Goal: Transaction & Acquisition: Purchase product/service

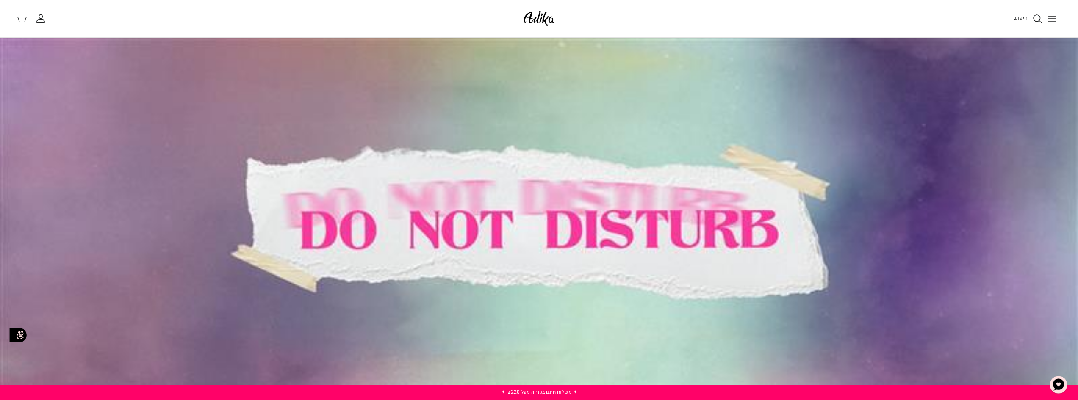
click at [44, 18] on icon "החשבון שלי" at bounding box center [41, 19] width 10 height 10
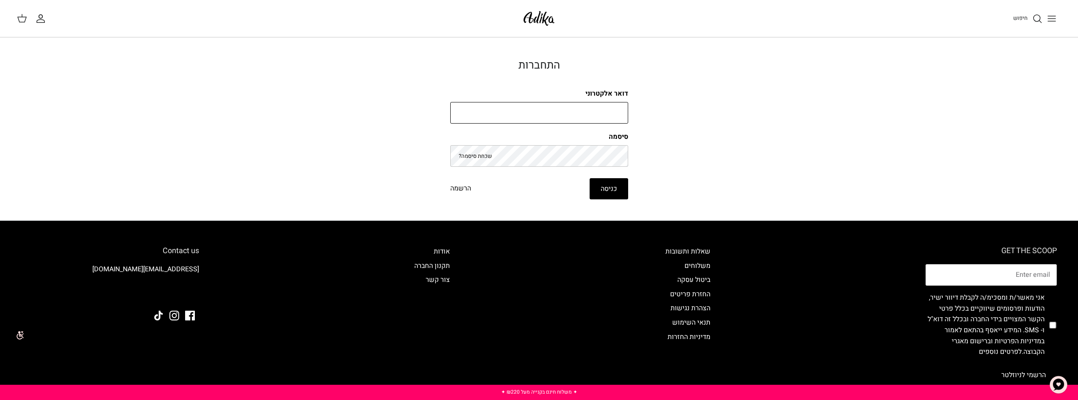
click at [621, 113] on input "דואר אלקטרוני" at bounding box center [539, 113] width 178 height 22
paste input "metalv26@gmail.com"
type input "metalv26@gmail.com"
click at [606, 194] on button "כניסה" at bounding box center [609, 188] width 39 height 21
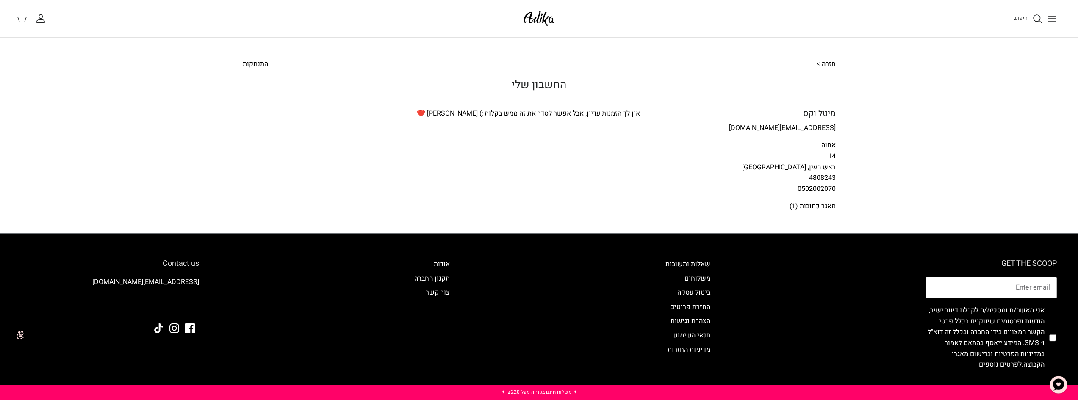
click at [1050, 17] on icon "Toggle menu" at bounding box center [1052, 19] width 10 height 10
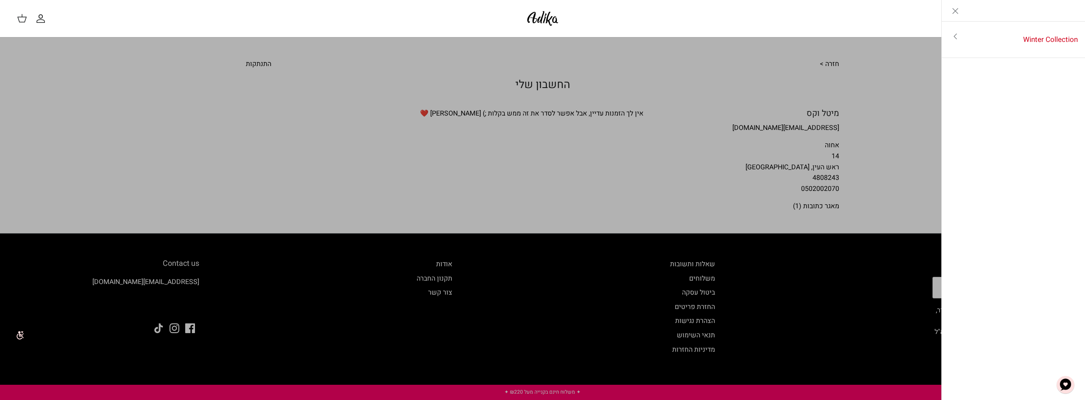
click at [873, 69] on link "Toggle menu" at bounding box center [542, 200] width 1085 height 400
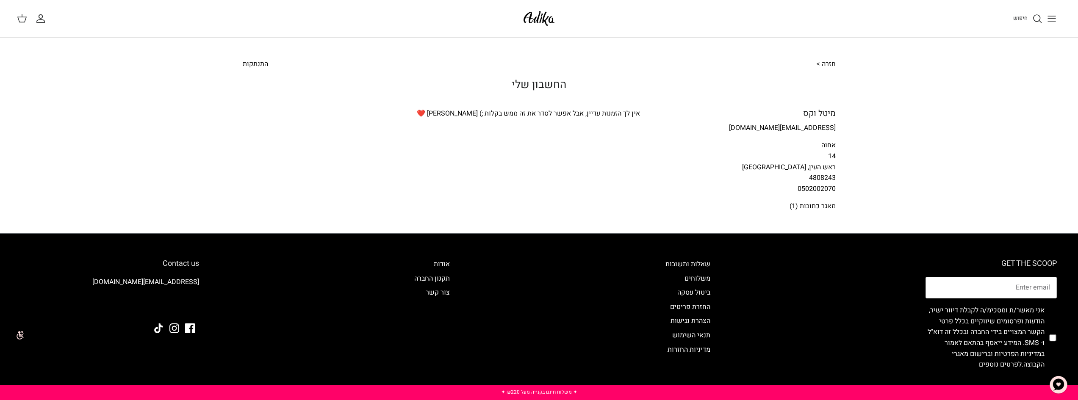
click at [1023, 17] on span "חיפוש" at bounding box center [1021, 18] width 14 height 8
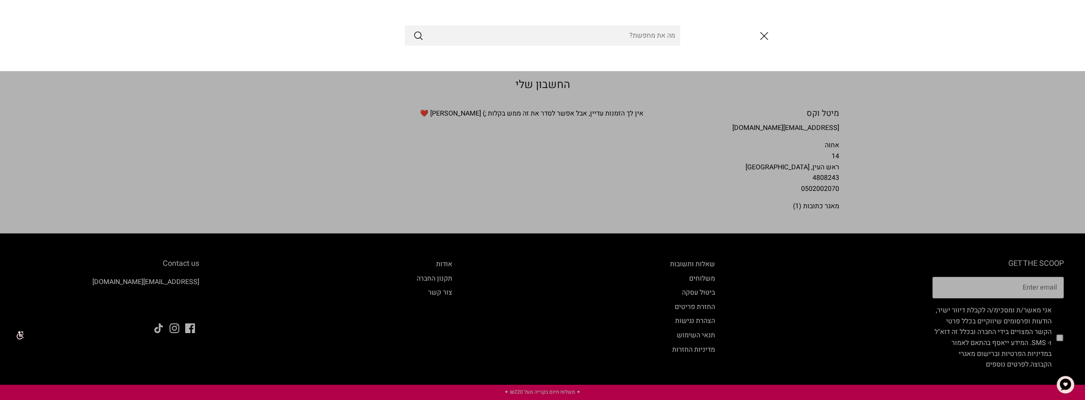
click at [1035, 28] on div at bounding box center [542, 35] width 1085 height 71
click at [1035, 102] on link "Toggle menu" at bounding box center [542, 200] width 1085 height 400
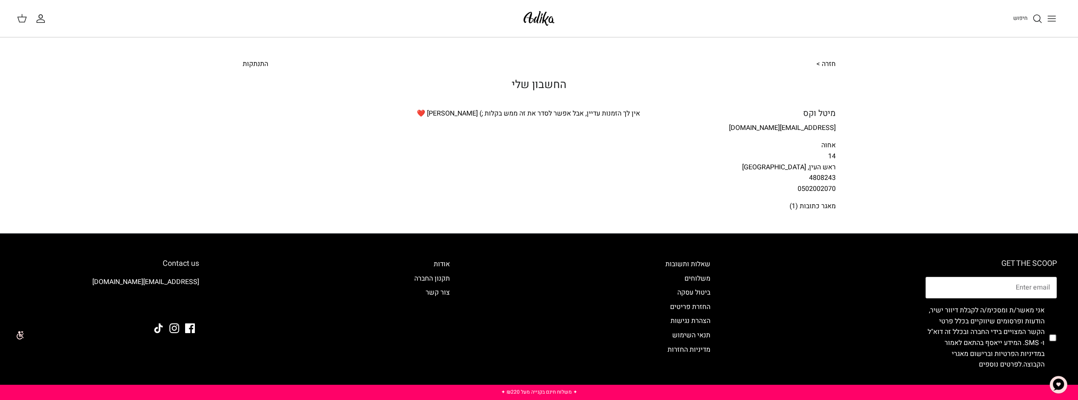
click at [1056, 20] on icon "Toggle menu" at bounding box center [1052, 19] width 10 height 10
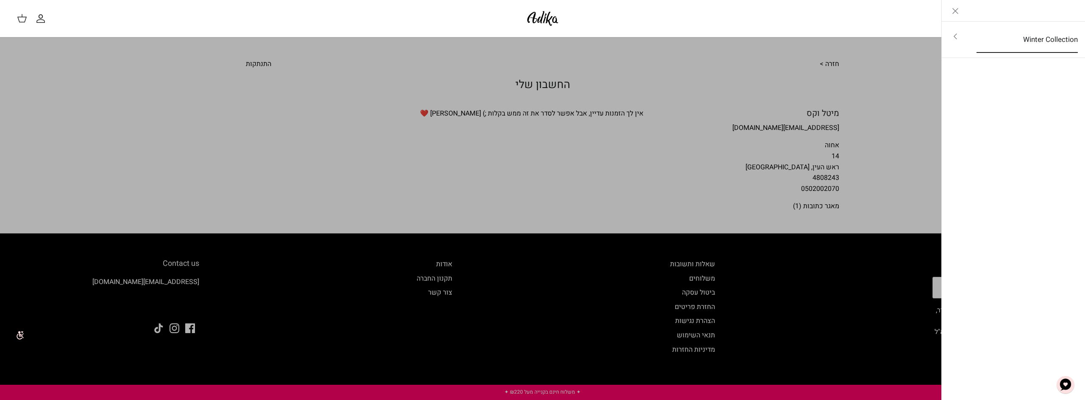
click at [999, 41] on link "Winter Collection" at bounding box center [1027, 40] width 117 height 26
click at [1045, 39] on link "לכל הפריטים" at bounding box center [1013, 37] width 135 height 21
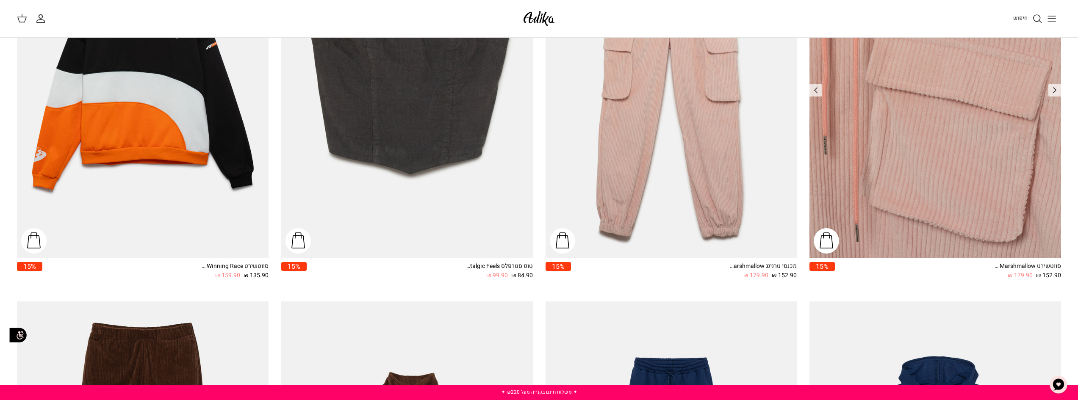
scroll to position [508, 0]
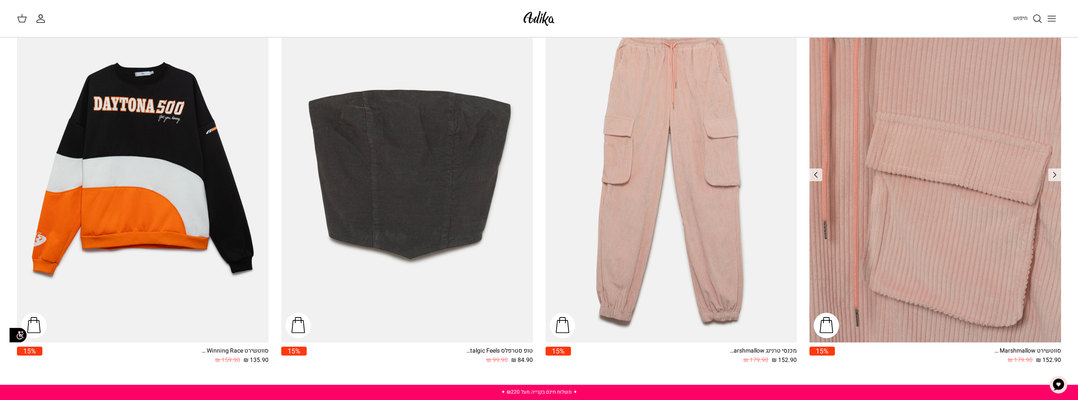
click at [869, 147] on img "סווטשירט Walking On Marshmallow" at bounding box center [936, 175] width 252 height 336
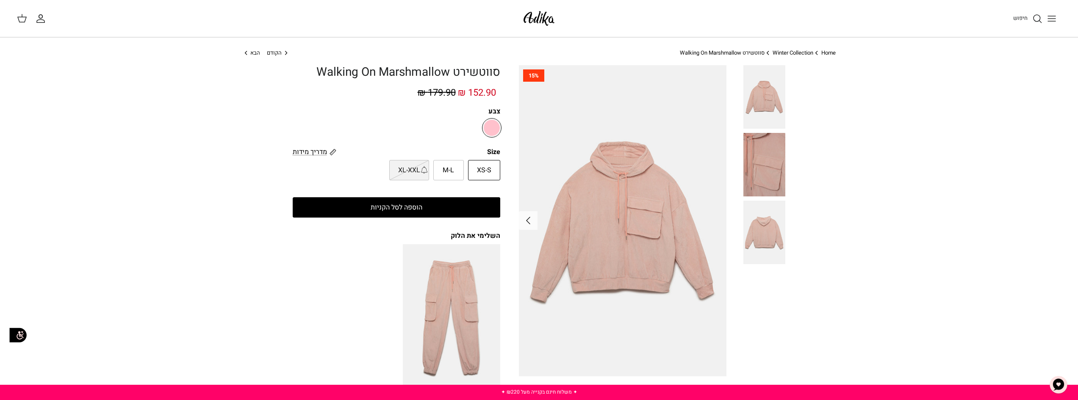
click at [444, 168] on span "M-L" at bounding box center [448, 170] width 11 height 11
click at [498, 163] on input "M-L" at bounding box center [501, 160] width 6 height 6
radio input "true"
click at [401, 210] on button "הוספה לסל הקניות" at bounding box center [397, 207] width 208 height 20
click at [553, 362] on img at bounding box center [623, 220] width 208 height 311
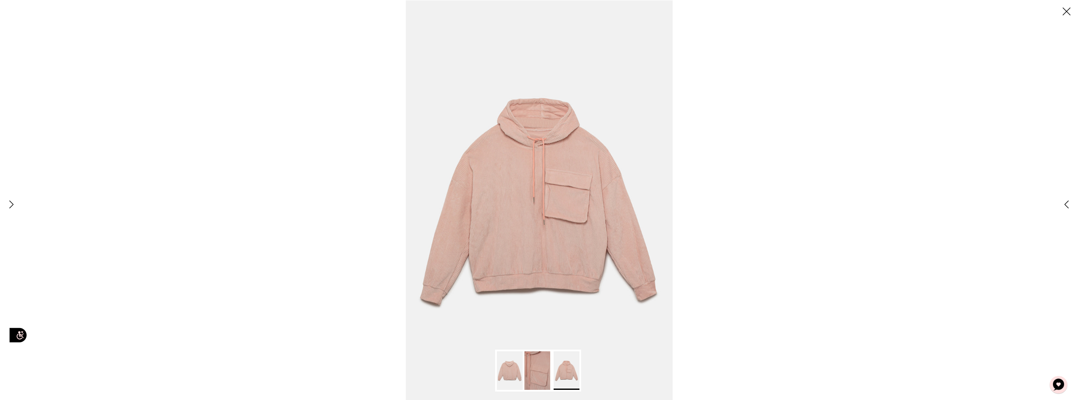
click at [562, 369] on img at bounding box center [567, 371] width 26 height 39
click at [748, 323] on div at bounding box center [539, 200] width 1078 height 400
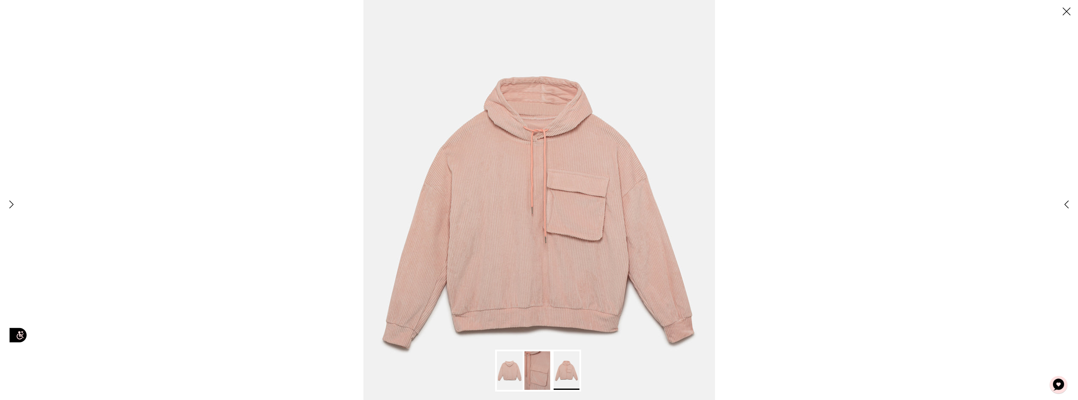
drag, startPoint x: 742, startPoint y: 170, endPoint x: 689, endPoint y: 153, distance: 55.9
click at [741, 169] on div at bounding box center [539, 200] width 1078 height 400
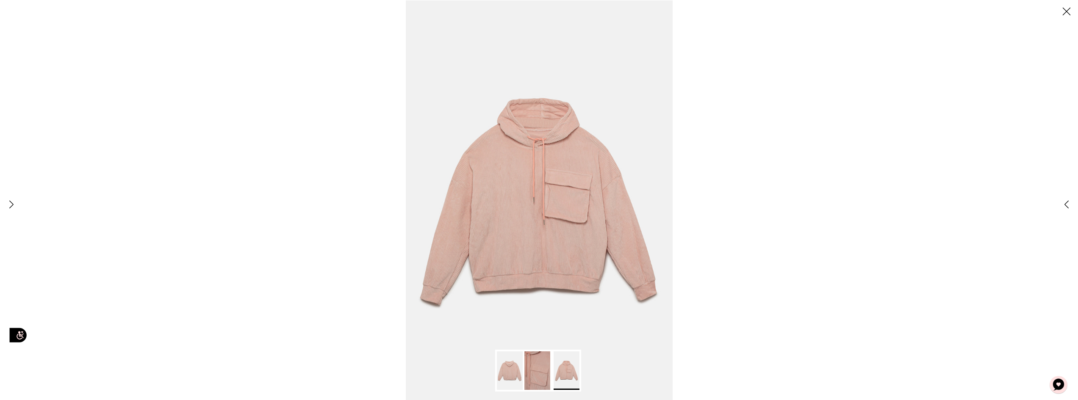
click at [1067, 12] on line at bounding box center [1067, 11] width 7 height 7
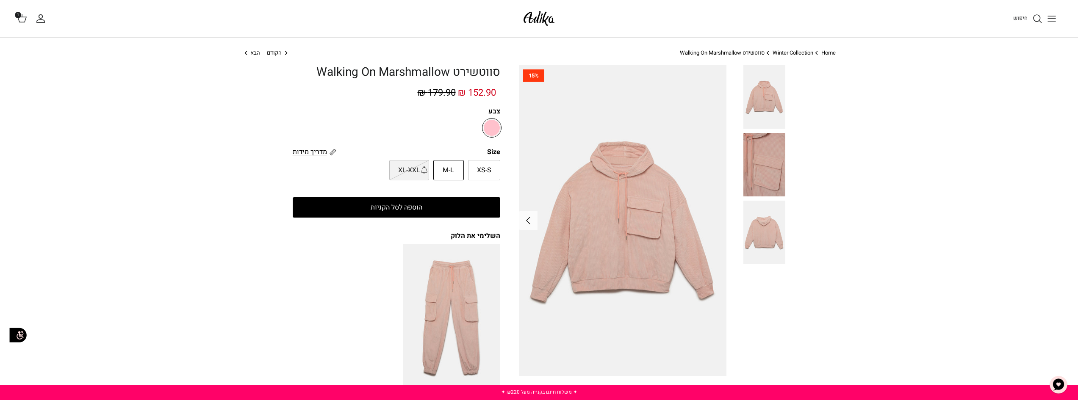
click at [17, 18] on div "חיפוש החשבון שלי חיפוש 1" at bounding box center [539, 18] width 1078 height 37
click at [18, 18] on polygon at bounding box center [22, 19] width 8 height 5
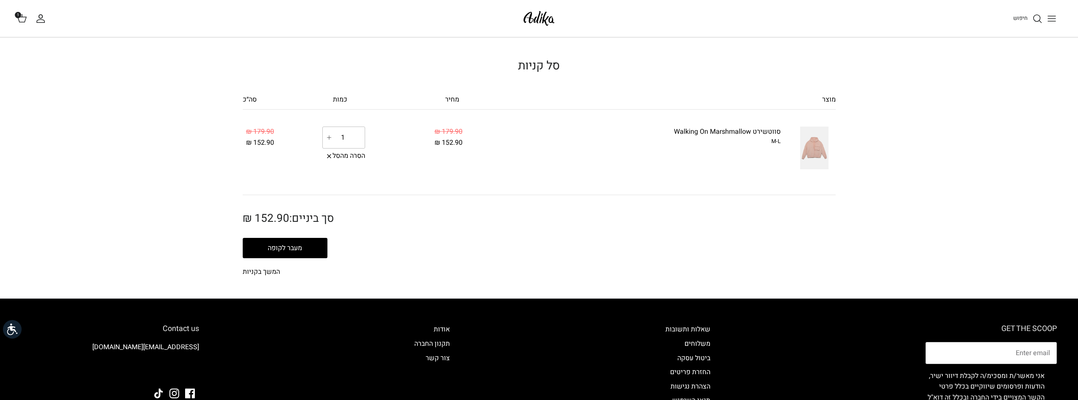
click at [301, 253] on button "מעבר לקופה" at bounding box center [285, 248] width 85 height 20
drag, startPoint x: 298, startPoint y: 250, endPoint x: 303, endPoint y: 250, distance: 4.3
click at [299, 250] on button "מעבר לקופה" at bounding box center [285, 248] width 85 height 20
